Goal: Transaction & Acquisition: Purchase product/service

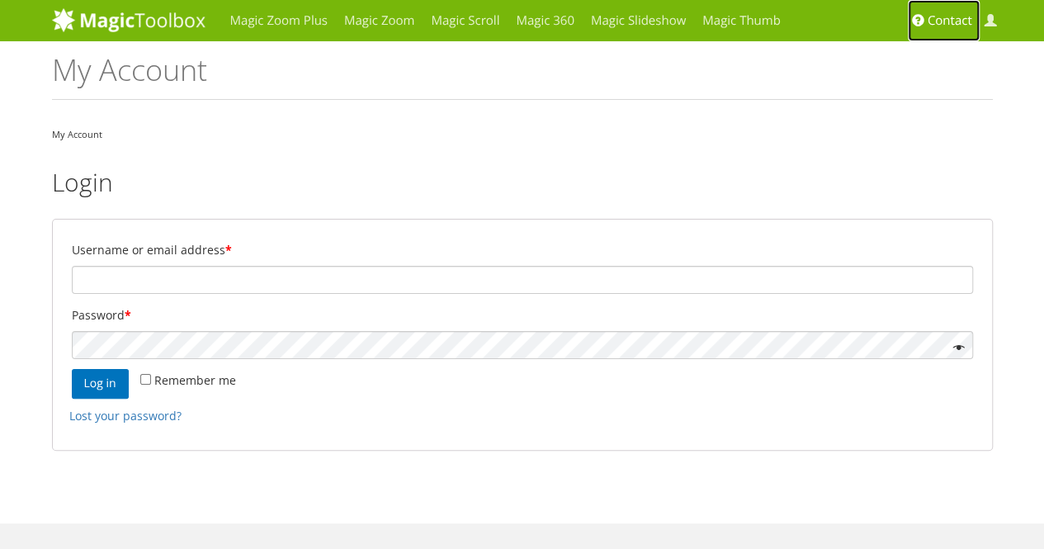
click at [936, 12] on span "Contact" at bounding box center [949, 20] width 45 height 17
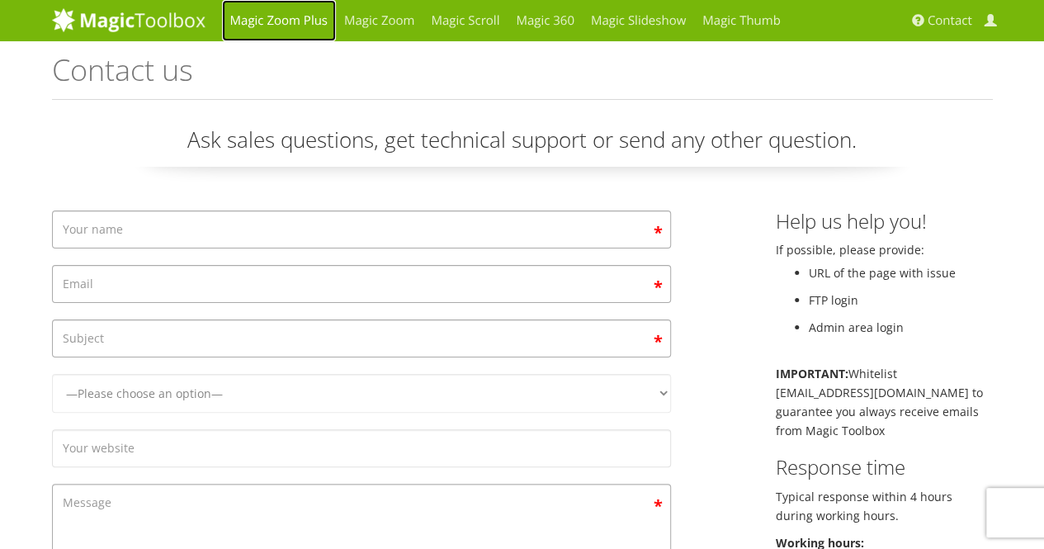
click at [296, 32] on link "Magic Zoom Plus" at bounding box center [279, 20] width 114 height 41
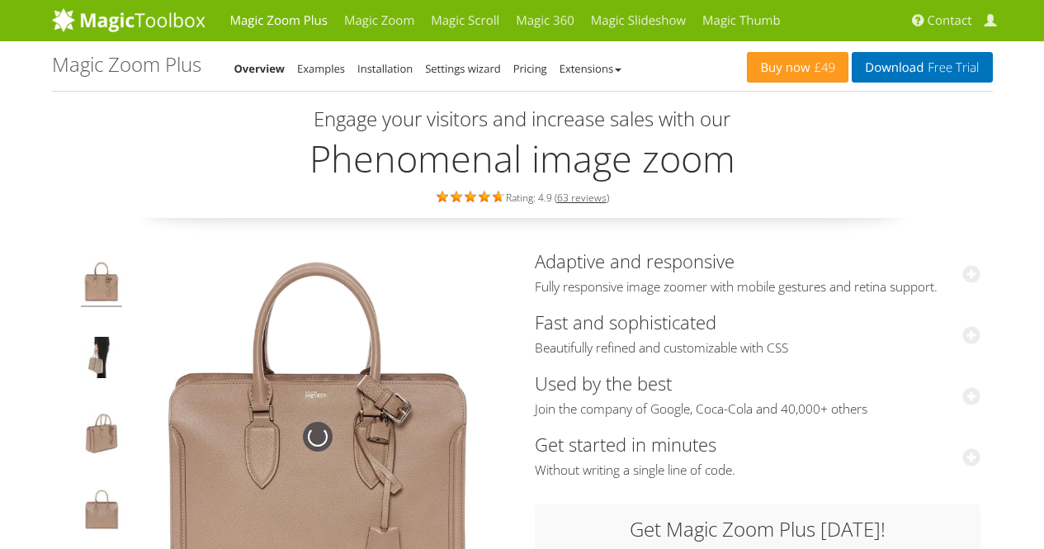
click at [777, 59] on link "Buy now £49" at bounding box center [797, 67] width 101 height 31
